Goal: Information Seeking & Learning: Understand process/instructions

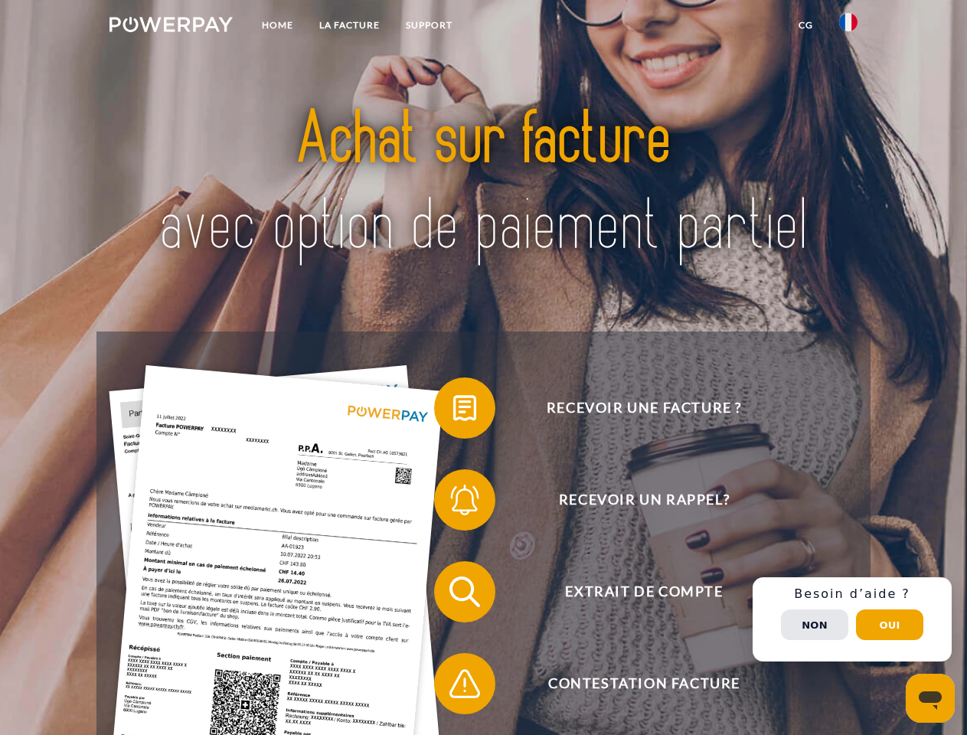
click at [171, 27] on img at bounding box center [170, 24] width 123 height 15
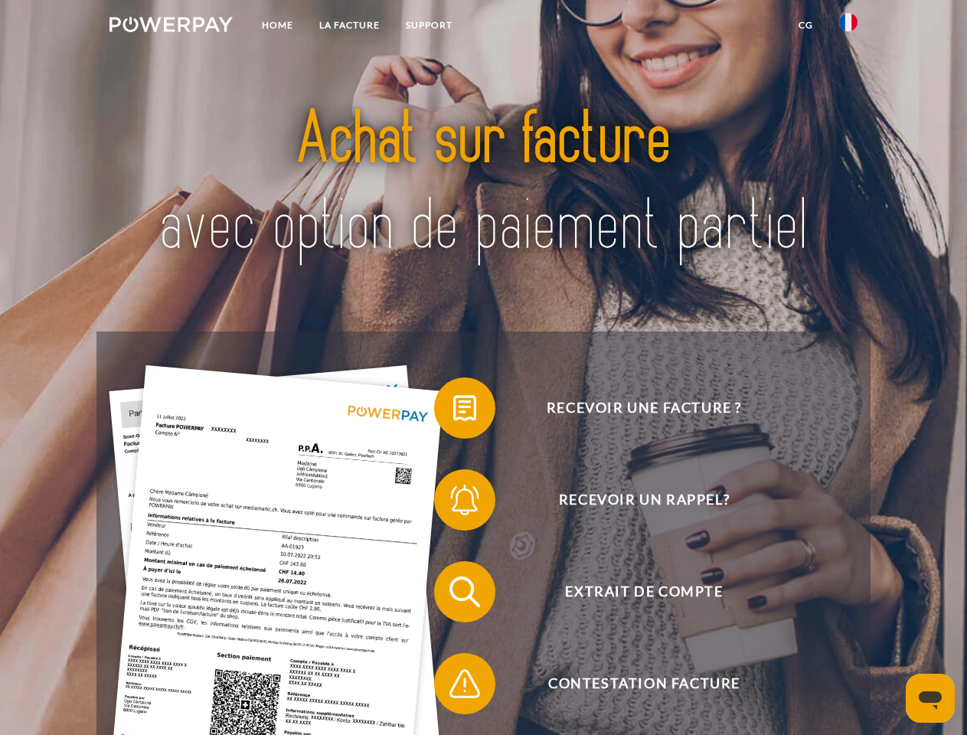
click at [848, 27] on img at bounding box center [848, 22] width 18 height 18
click at [805, 25] on link "CG" at bounding box center [806, 25] width 41 height 28
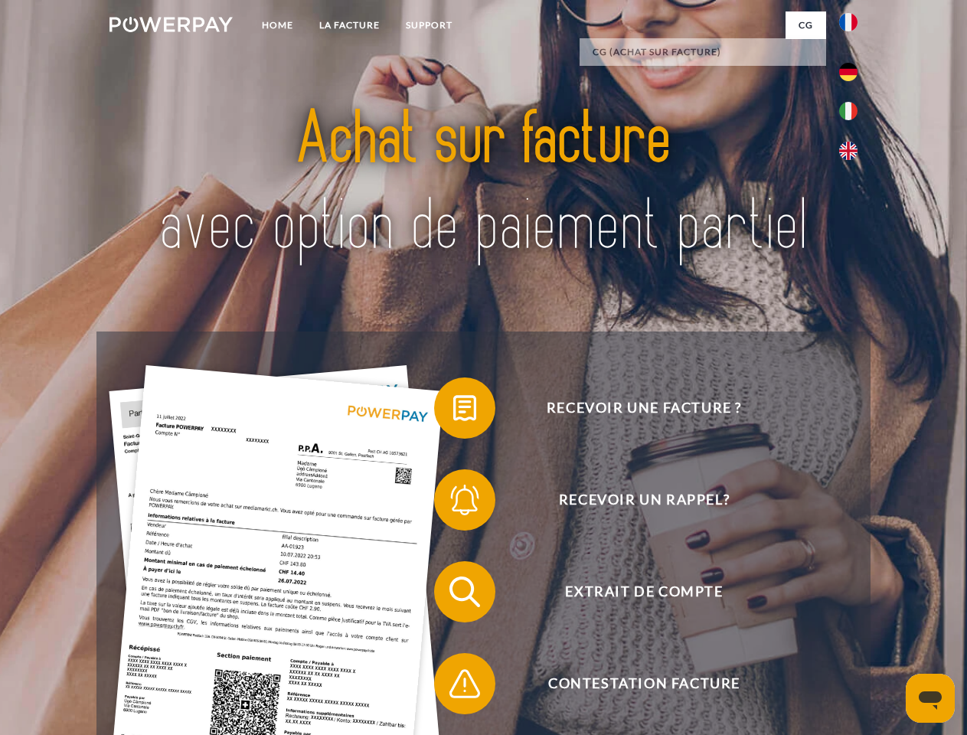
click at [453, 411] on span at bounding box center [442, 408] width 77 height 77
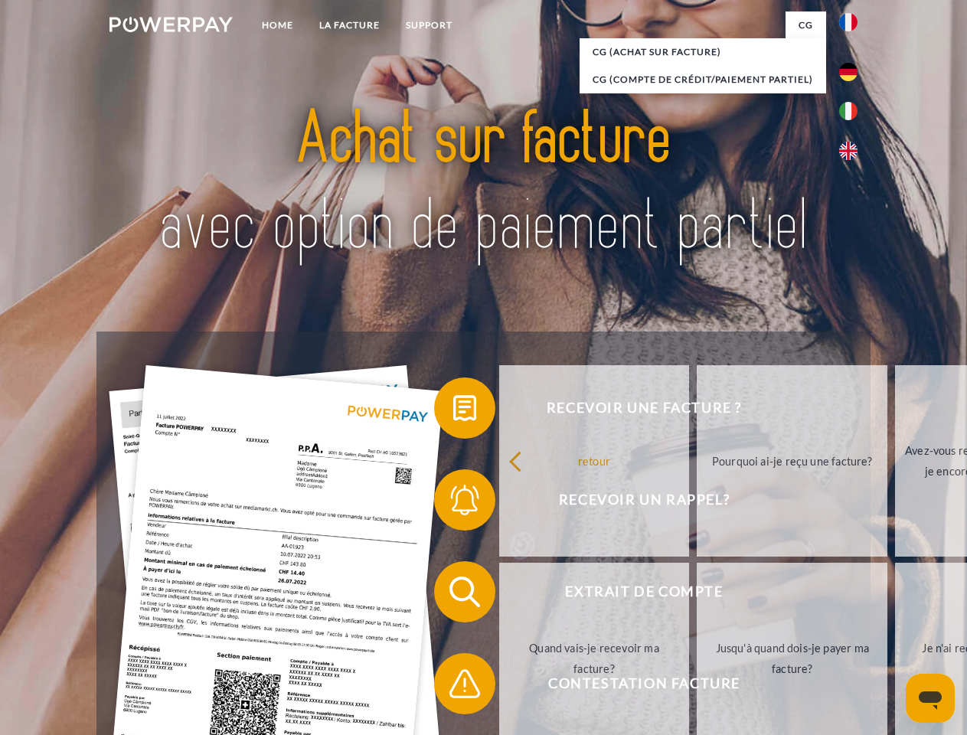
click at [453, 503] on span at bounding box center [442, 500] width 77 height 77
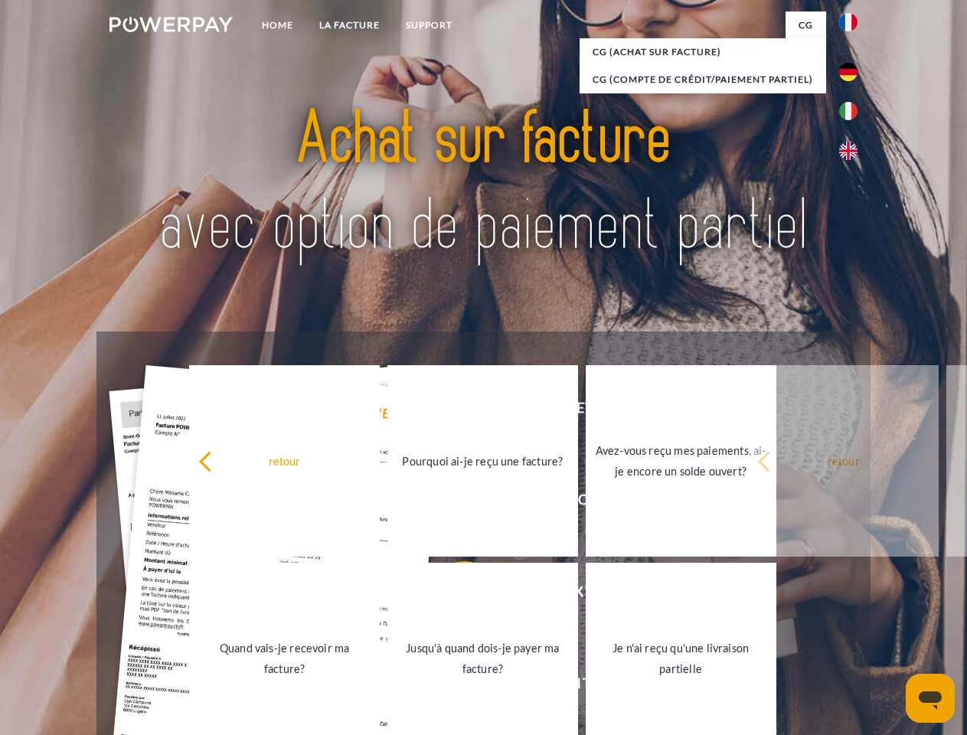
click at [453, 595] on link "Jusqu'à quand dois-je payer ma facture?" at bounding box center [482, 658] width 191 height 191
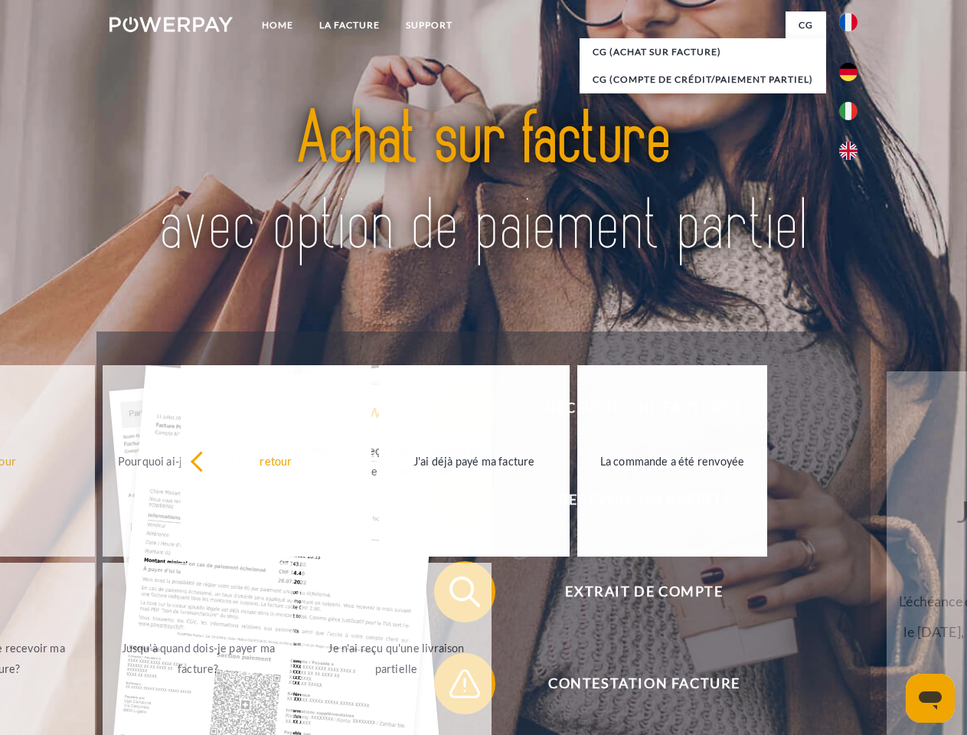
click at [453, 687] on div "Recevoir une facture ? Recevoir un rappel? Extrait de compte retour" at bounding box center [482, 638] width 773 height 613
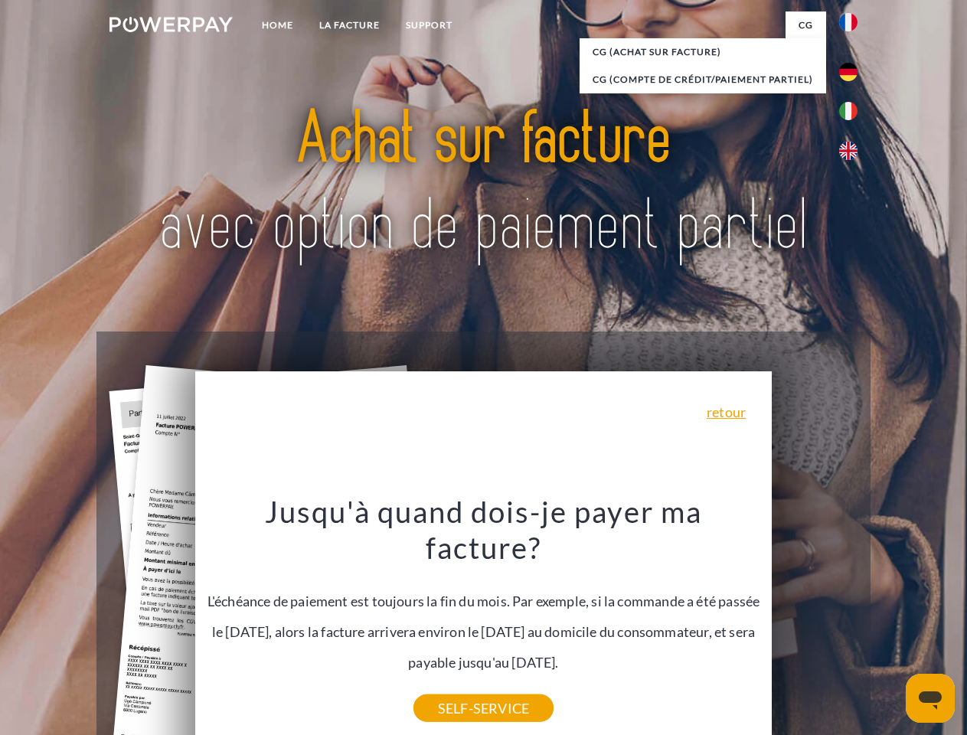
click at [852, 619] on div "Recevoir une facture ? Recevoir un rappel? Extrait de compte retour" at bounding box center [482, 638] width 773 height 613
click at [815, 623] on span "Extrait de compte" at bounding box center [643, 591] width 375 height 61
click at [890, 625] on header "Home LA FACTURE Support" at bounding box center [483, 528] width 967 height 1057
